Goal: Information Seeking & Learning: Check status

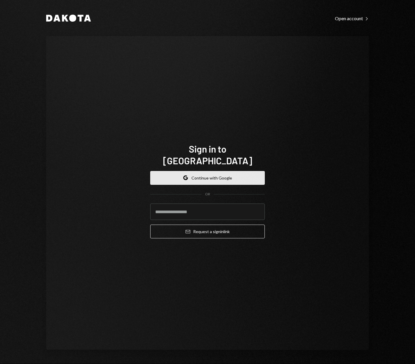
click at [213, 171] on button "Google Continue with Google" at bounding box center [207, 178] width 115 height 14
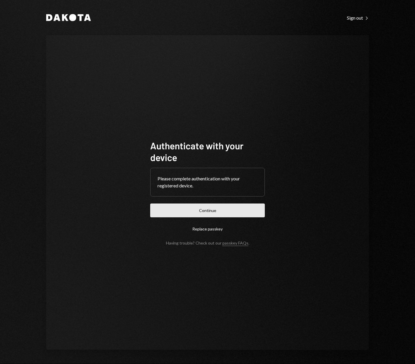
click at [226, 208] on button "Continue" at bounding box center [207, 210] width 115 height 14
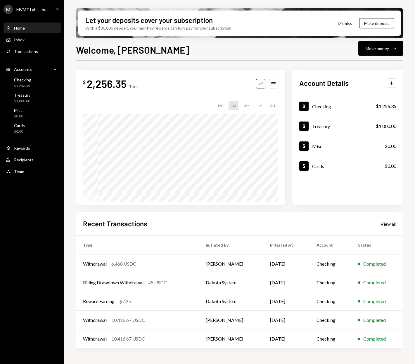
click at [340, 23] on button "Dismiss" at bounding box center [345, 23] width 29 height 14
click at [358, 23] on button "Dismiss" at bounding box center [360, 23] width 29 height 14
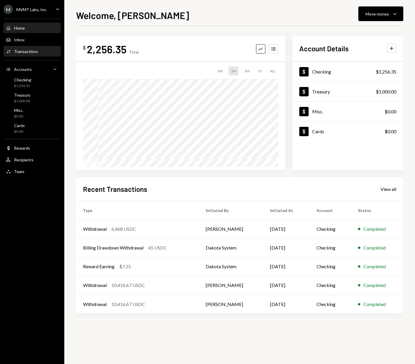
click at [27, 51] on div "Transactions" at bounding box center [26, 51] width 24 height 5
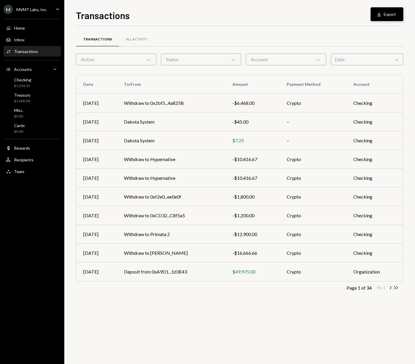
click at [386, 15] on button "Download Export" at bounding box center [387, 14] width 33 height 14
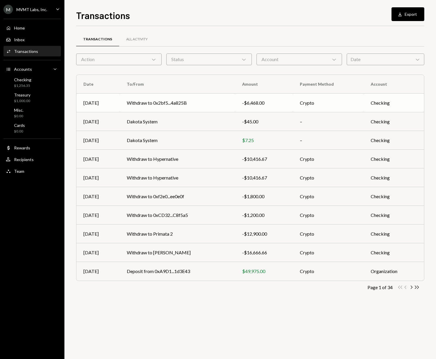
click at [203, 107] on td "Withdraw to 0x2bf5...4a825B" at bounding box center [177, 103] width 115 height 19
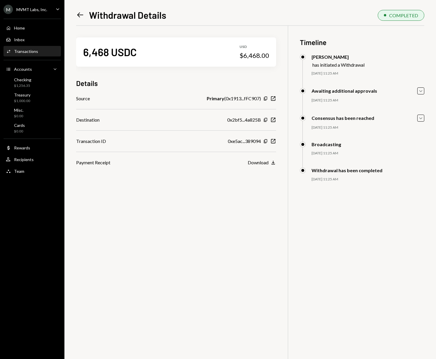
click at [78, 13] on icon "Left Arrow" at bounding box center [80, 15] width 8 height 8
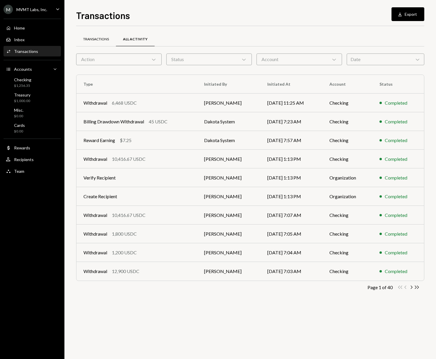
click at [94, 38] on div "Transactions" at bounding box center [96, 39] width 26 height 5
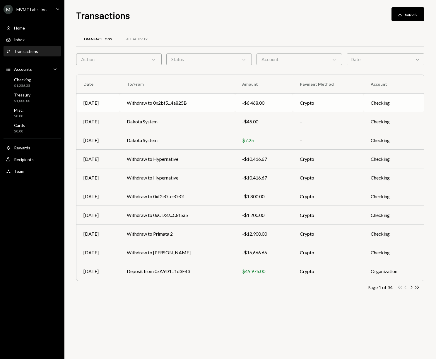
click at [199, 109] on td "Withdraw to 0x2bf5...4a825B" at bounding box center [177, 103] width 115 height 19
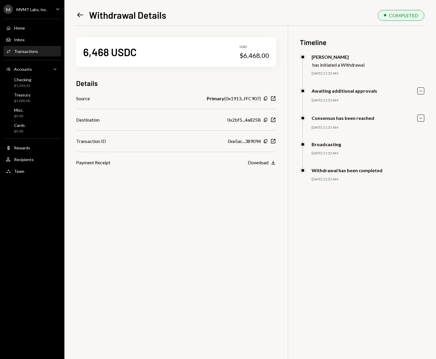
click at [80, 19] on icon "Left Arrow" at bounding box center [80, 15] width 8 height 8
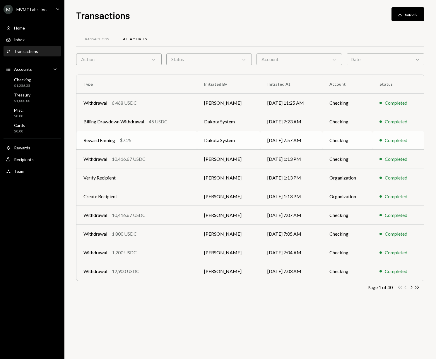
click at [161, 145] on td "Reward Earning $7.25" at bounding box center [136, 140] width 121 height 19
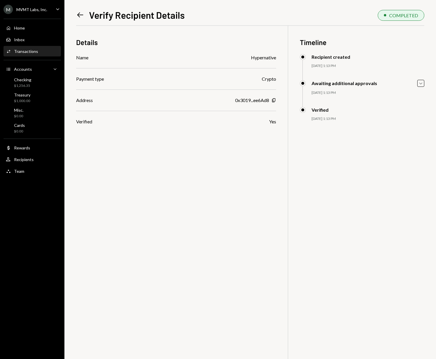
click at [77, 15] on icon "Left Arrow" at bounding box center [80, 15] width 8 height 8
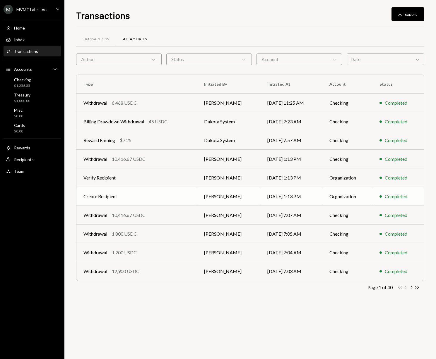
click at [142, 198] on td "Create Recipient" at bounding box center [136, 196] width 121 height 19
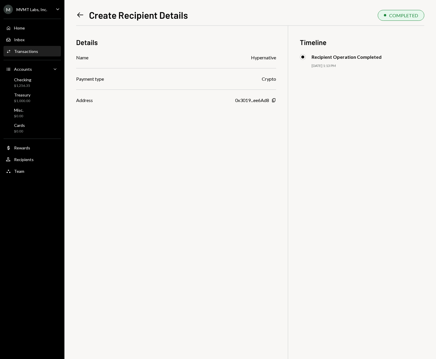
click at [84, 12] on icon "Left Arrow" at bounding box center [80, 15] width 8 height 8
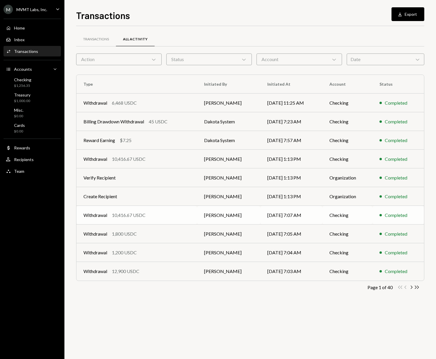
click at [165, 216] on div "Withdrawal 10,416.67 USDC" at bounding box center [136, 215] width 106 height 7
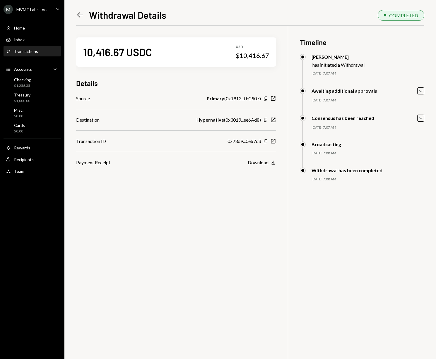
click at [80, 18] on icon "Left Arrow" at bounding box center [80, 15] width 8 height 8
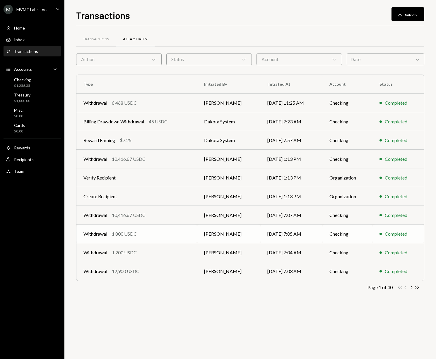
click at [156, 232] on div "Withdrawal 1,800 USDC" at bounding box center [136, 234] width 106 height 7
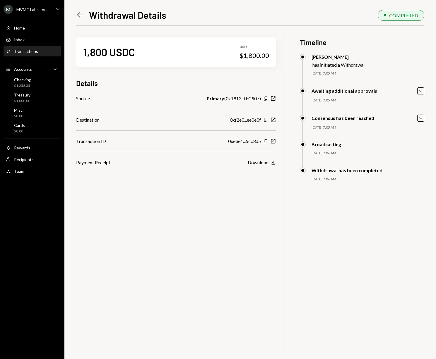
click at [80, 16] on icon "Left Arrow" at bounding box center [80, 15] width 8 height 8
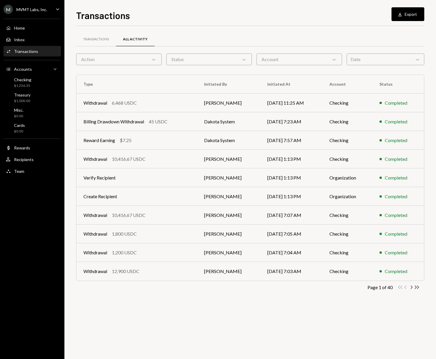
click at [92, 30] on div "Transactions All Activity Action Chevron Down Status Chevron Down Account Chevr…" at bounding box center [250, 165] width 348 height 279
click at [92, 37] on div "Transactions" at bounding box center [96, 39] width 26 height 5
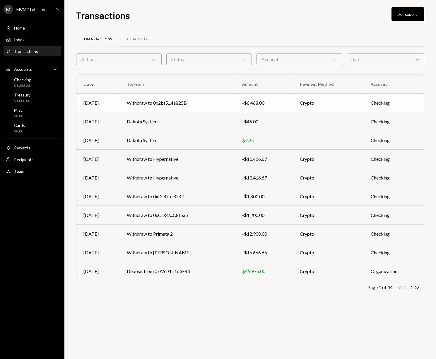
click at [208, 102] on td "Withdraw to 0x2bf5...4a825B" at bounding box center [177, 103] width 115 height 19
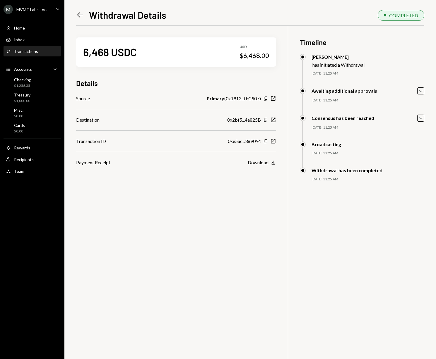
click at [81, 14] on icon "Left Arrow" at bounding box center [80, 15] width 8 height 8
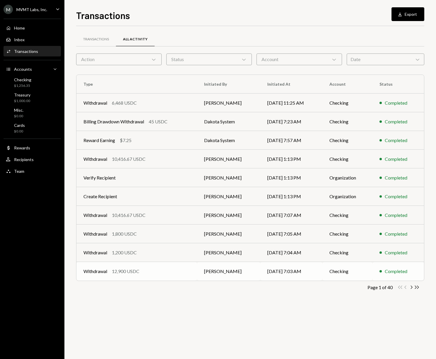
click at [165, 277] on td "Withdrawal 12,900 USDC" at bounding box center [136, 271] width 121 height 19
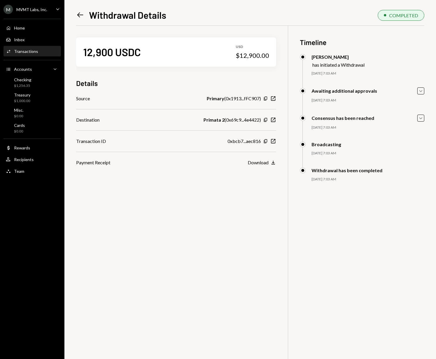
click at [81, 14] on icon "Left Arrow" at bounding box center [80, 15] width 8 height 8
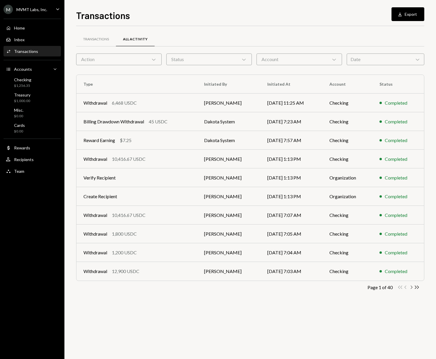
click at [412, 286] on icon "Chevron Right" at bounding box center [411, 288] width 6 height 6
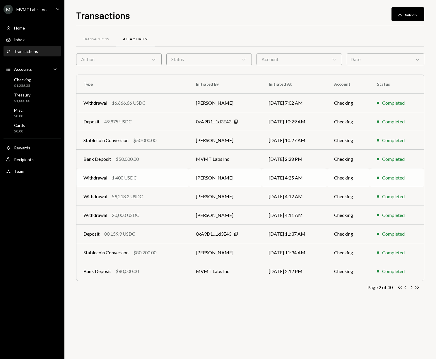
click at [245, 176] on td "[PERSON_NAME]" at bounding box center [225, 177] width 73 height 19
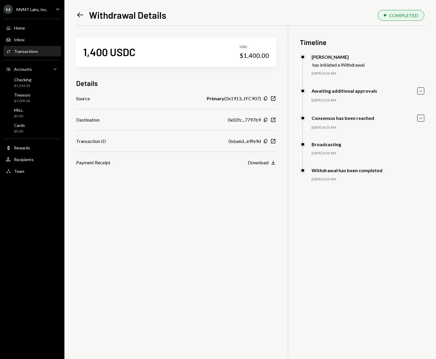
click at [81, 15] on icon "Left Arrow" at bounding box center [80, 15] width 8 height 8
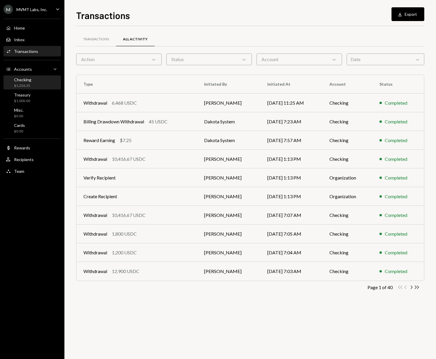
click at [34, 85] on div "Checking $1,256.35" at bounding box center [32, 82] width 53 height 11
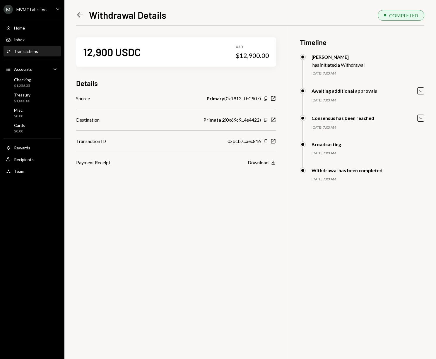
click at [80, 15] on icon at bounding box center [80, 15] width 6 height 5
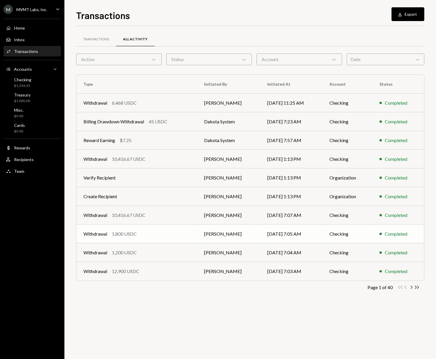
click at [199, 238] on td "[PERSON_NAME]" at bounding box center [228, 234] width 63 height 19
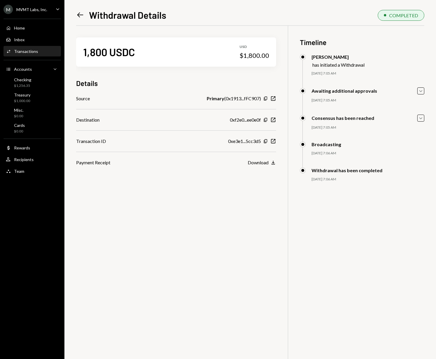
click at [81, 11] on icon "Left Arrow" at bounding box center [80, 15] width 8 height 8
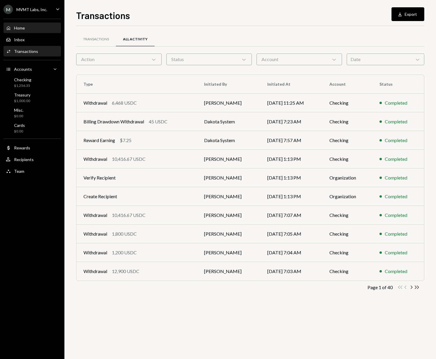
click at [19, 25] on div "Home" at bounding box center [19, 27] width 11 height 5
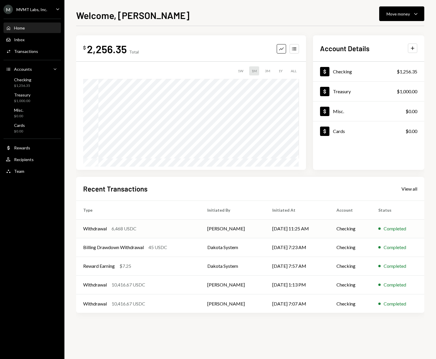
click at [195, 226] on td "Withdrawal 6,468 USDC" at bounding box center [138, 228] width 124 height 19
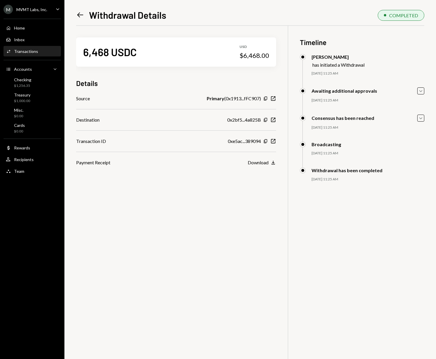
click at [78, 17] on icon "Left Arrow" at bounding box center [80, 15] width 8 height 8
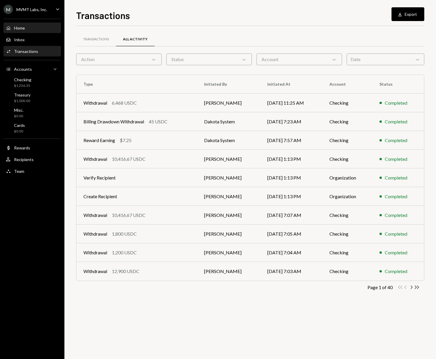
click at [28, 29] on div "Home Home" at bounding box center [32, 27] width 53 height 5
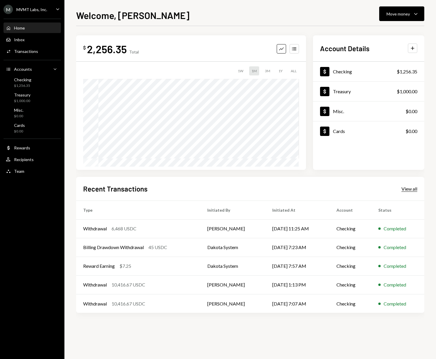
click at [413, 190] on div "View all" at bounding box center [409, 189] width 16 height 6
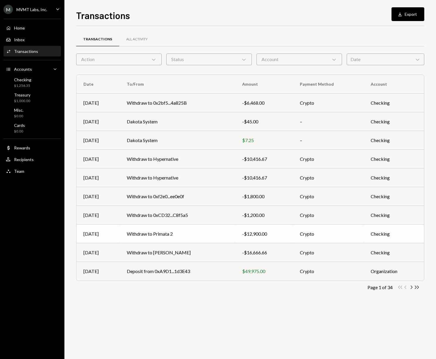
click at [400, 234] on td "Checking" at bounding box center [393, 234] width 60 height 19
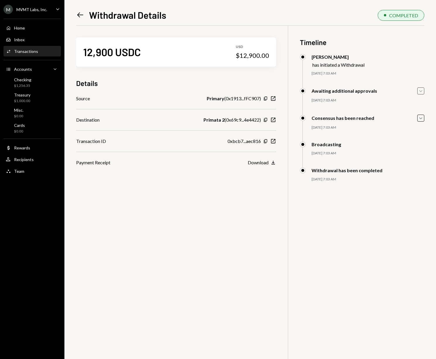
click at [419, 91] on icon "Caret Down" at bounding box center [420, 91] width 6 height 6
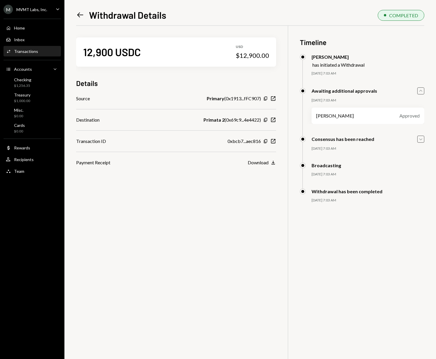
click at [421, 141] on icon "Caret Down" at bounding box center [420, 139] width 6 height 6
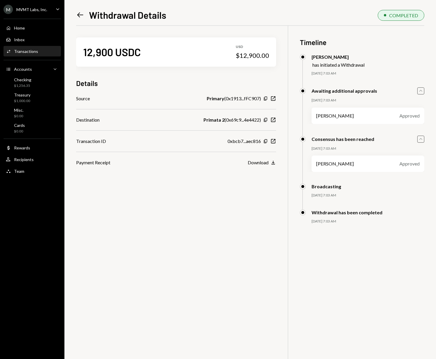
click at [78, 12] on icon "Left Arrow" at bounding box center [80, 15] width 8 height 8
